Goal: Communication & Community: Answer question/provide support

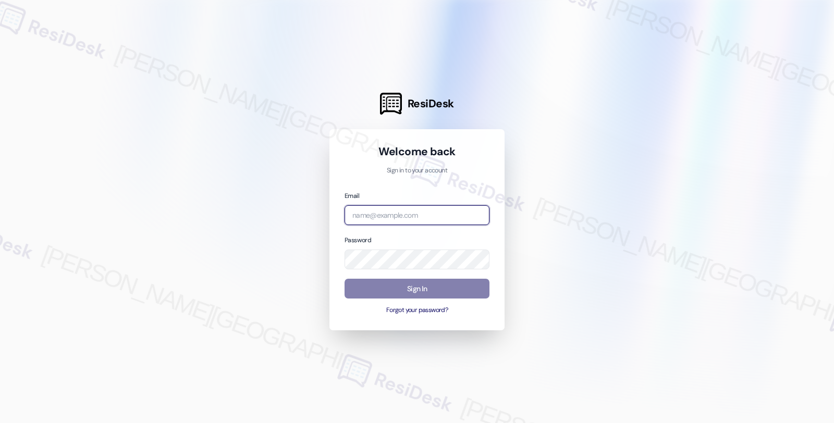
click at [431, 217] on input "email" at bounding box center [416, 215] width 145 height 20
type input "automated-surveys-balfour_beatty_communities-fides.[PERSON_NAME]@balfour_beatty…"
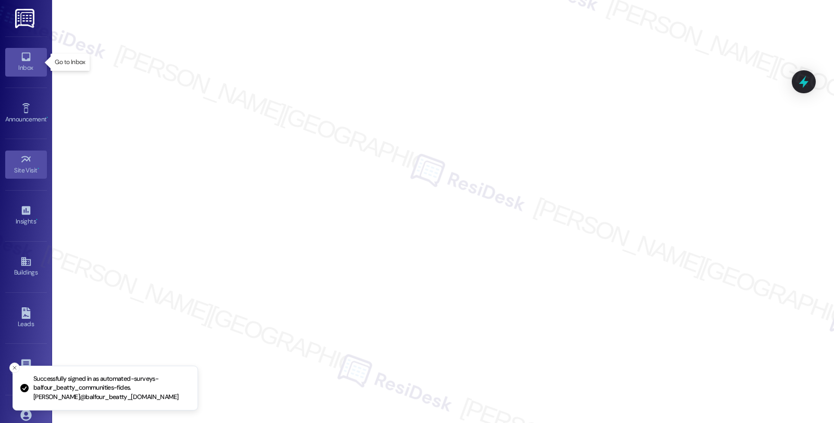
click at [28, 70] on div "Inbox" at bounding box center [26, 68] width 52 height 10
